Goal: Task Accomplishment & Management: Contribute content

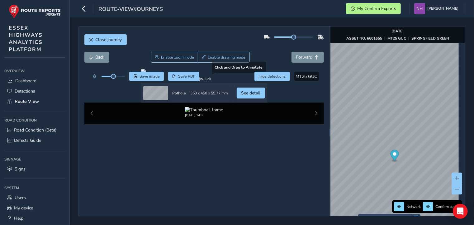
click at [222, 74] on div at bounding box center [204, 71] width 126 height 5
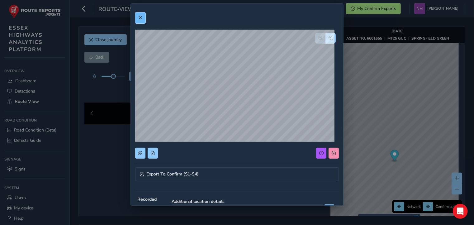
click at [140, 18] on span at bounding box center [140, 18] width 4 height 4
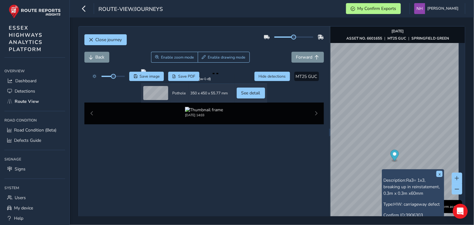
click at [398, 188] on span "Ra3= 1x3, breaking up in reinstatement, 0.3m x 0.3m x60mm" at bounding box center [411, 186] width 56 height 19
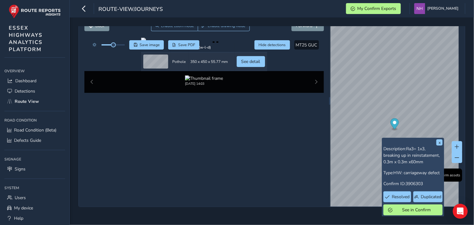
scroll to position [52, 0]
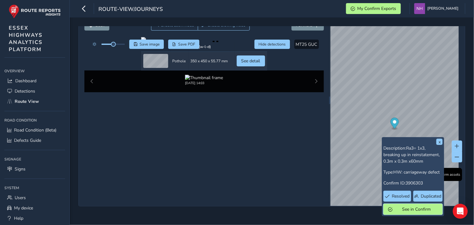
click at [420, 206] on span "See in Confirm" at bounding box center [416, 209] width 43 height 6
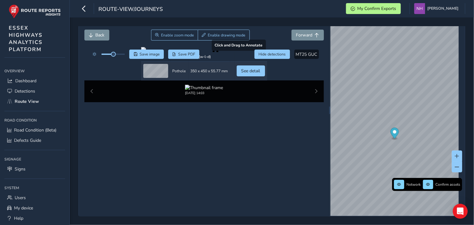
scroll to position [0, 0]
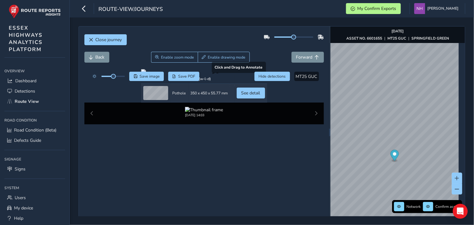
click at [222, 74] on div at bounding box center [204, 71] width 126 height 5
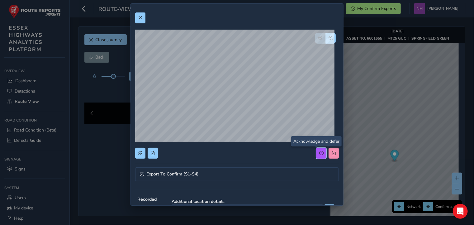
click at [319, 153] on span at bounding box center [321, 153] width 4 height 4
click at [137, 15] on button at bounding box center [140, 17] width 10 height 11
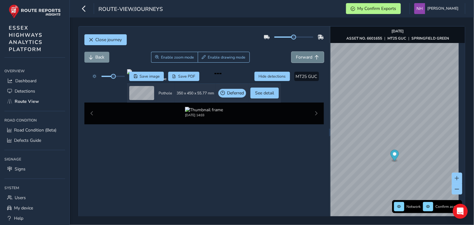
click at [303, 58] on span "Forward" at bounding box center [304, 57] width 17 height 6
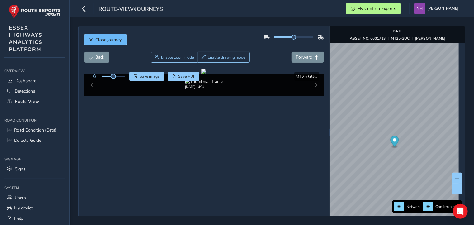
click at [116, 42] on span "Close journey" at bounding box center [109, 40] width 26 height 6
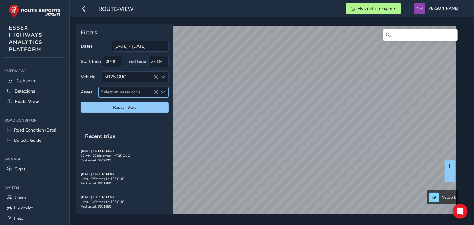
click at [134, 90] on span "Select an asset code" at bounding box center [128, 92] width 59 height 10
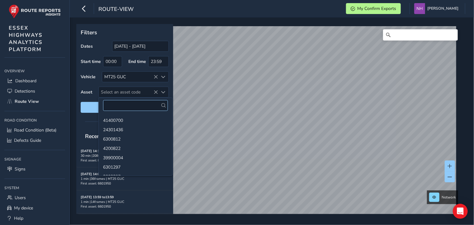
click at [143, 104] on input "text" at bounding box center [135, 105] width 65 height 11
type input "6601663"
click at [127, 120] on li "6601663" at bounding box center [136, 119] width 74 height 9
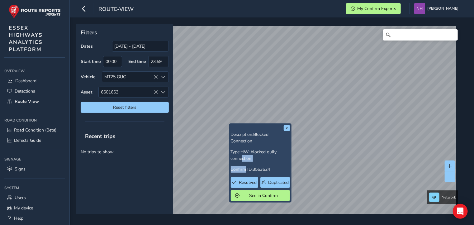
drag, startPoint x: 246, startPoint y: 166, endPoint x: 242, endPoint y: 161, distance: 6.9
click at [242, 161] on div "Description: Blocked Connection Type: HW: blocked gully connection Confirm ID: …" at bounding box center [260, 166] width 59 height 70
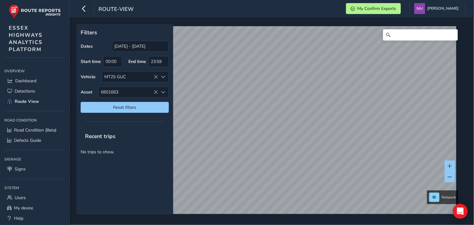
click at [346, 24] on div "Filters Dates [DATE] - [DATE] Start time 00:00 End time 23:59 Vehicle MT25 GUC …" at bounding box center [272, 120] width 404 height 207
click at [392, 19] on div "Filters Dates [DATE] - [DATE] Start time 00:00 End time 23:59 Vehicle MT25 GUC …" at bounding box center [272, 120] width 404 height 207
click at [0, 0] on link "[DATE] 13:53" at bounding box center [0, 0] width 0 height 0
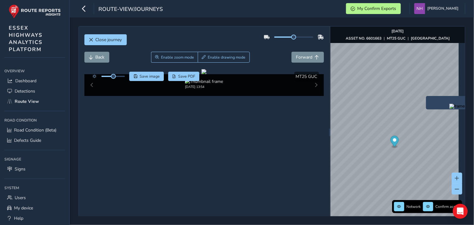
click at [449, 109] on img "Preview frame" at bounding box center [457, 106] width 16 height 5
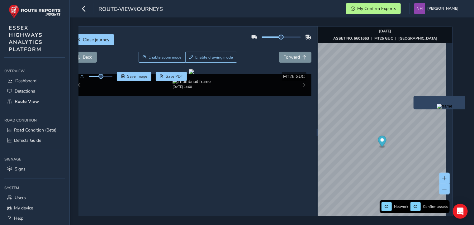
scroll to position [0, 25]
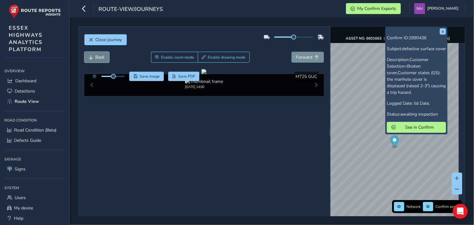
click at [95, 58] on button "Back" at bounding box center [96, 57] width 25 height 11
click at [301, 56] on span "Forward" at bounding box center [304, 57] width 17 height 6
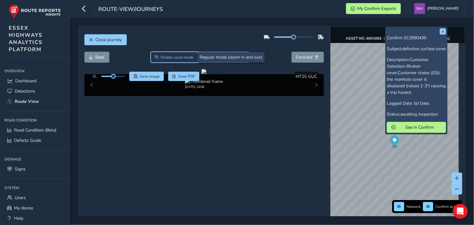
click at [180, 54] on button "Enable zoom mode" at bounding box center [174, 57] width 47 height 11
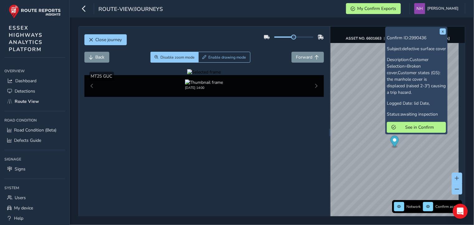
click at [187, 75] on div at bounding box center [204, 72] width 34 height 6
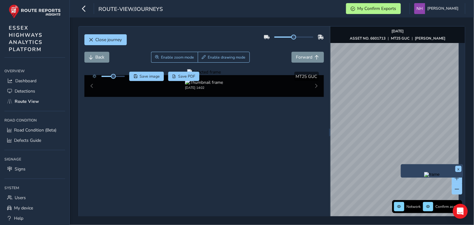
click at [288, 41] on div "Close journey Back Enable zoom mode Enable drawing mode Forward Click and Drag …" at bounding box center [271, 132] width 387 height 212
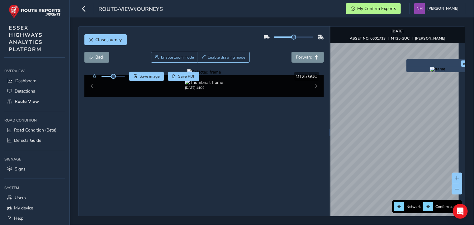
click at [430, 72] on img "Preview frame" at bounding box center [438, 69] width 16 height 5
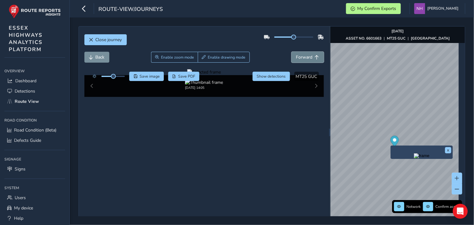
click at [300, 61] on button "Forward" at bounding box center [308, 57] width 32 height 11
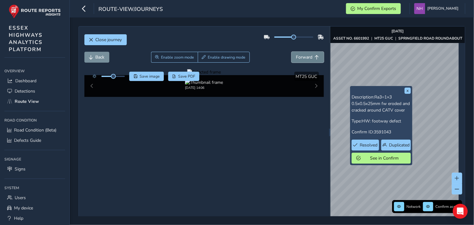
click at [303, 58] on span "Forward" at bounding box center [304, 57] width 17 height 6
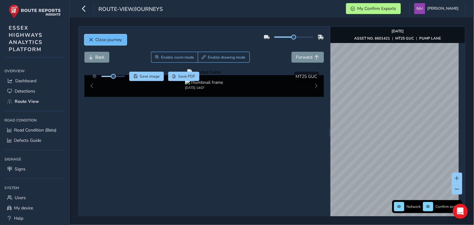
click at [101, 38] on span "Close journey" at bounding box center [109, 40] width 26 height 6
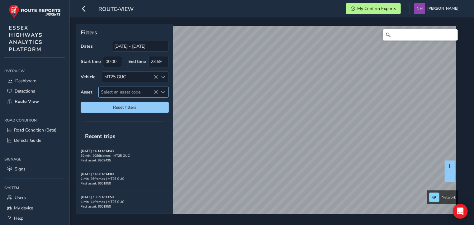
click at [119, 91] on span "Select an asset code" at bounding box center [128, 92] width 59 height 10
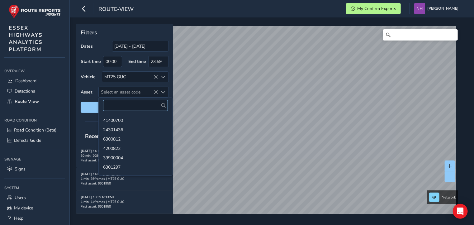
click at [120, 102] on input "text" at bounding box center [135, 105] width 65 height 11
type input "6600357"
drag, startPoint x: 112, startPoint y: 119, endPoint x: 168, endPoint y: 163, distance: 71.2
click at [112, 119] on li "6600357" at bounding box center [136, 119] width 74 height 9
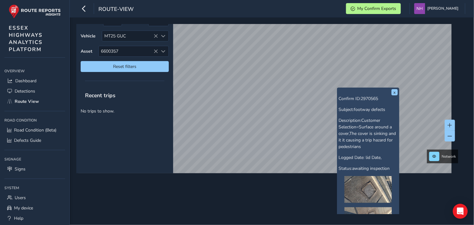
scroll to position [93, 0]
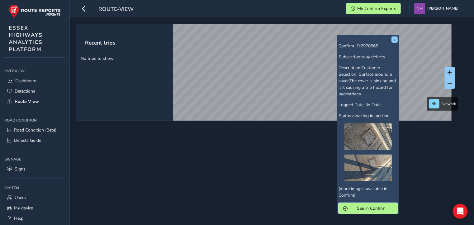
click at [372, 210] on span "See in Confirm" at bounding box center [371, 208] width 43 height 6
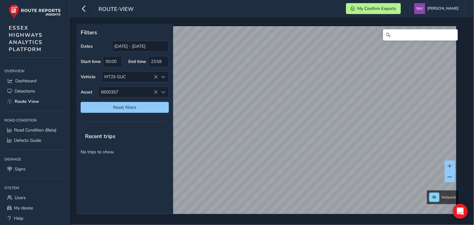
scroll to position [0, 0]
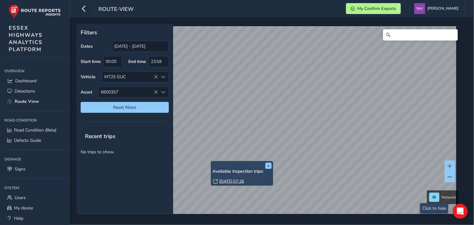
click at [235, 180] on link "[DATE] 07:26" at bounding box center [231, 181] width 25 height 6
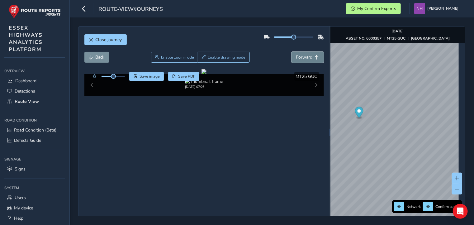
click at [306, 55] on span "Forward" at bounding box center [304, 57] width 17 height 6
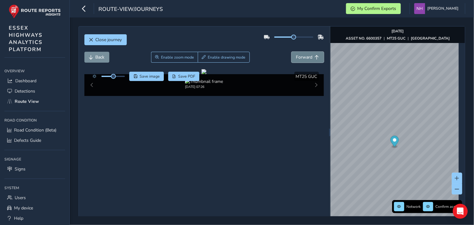
click at [306, 55] on span "Forward" at bounding box center [304, 57] width 17 height 6
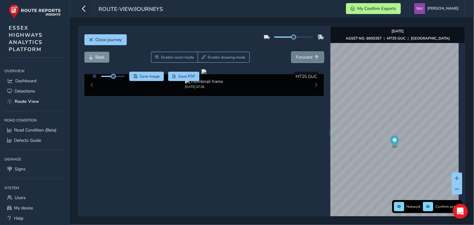
click at [306, 55] on span "Forward" at bounding box center [304, 57] width 17 height 6
click at [102, 38] on span "Close journey" at bounding box center [109, 40] width 26 height 6
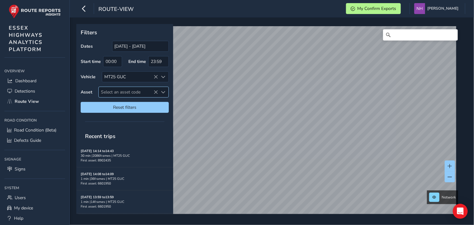
click at [123, 92] on span "Select an asset code" at bounding box center [128, 92] width 59 height 10
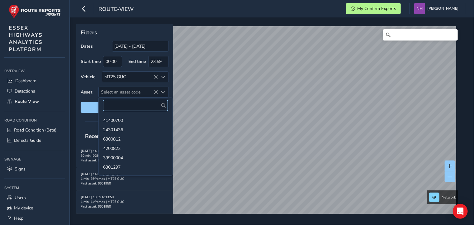
click at [131, 106] on input "text" at bounding box center [135, 105] width 65 height 11
click at [118, 105] on input "text" at bounding box center [135, 105] width 65 height 11
type input "6600631"
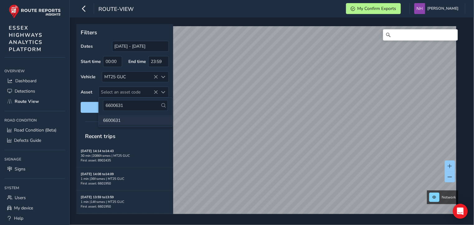
click at [116, 121] on li "6600631" at bounding box center [136, 119] width 74 height 9
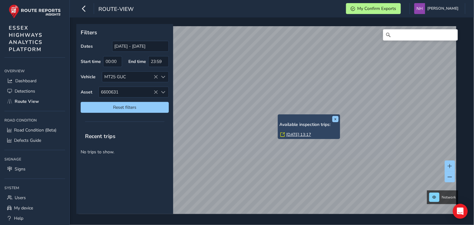
click at [294, 133] on link "[DATE] 13:17" at bounding box center [298, 135] width 25 height 6
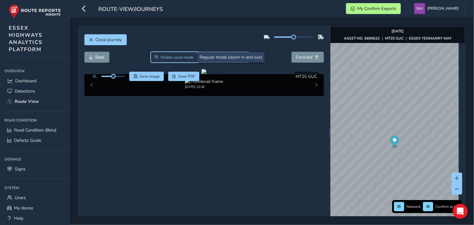
click at [176, 57] on span "Enable zoom mode" at bounding box center [177, 57] width 33 height 5
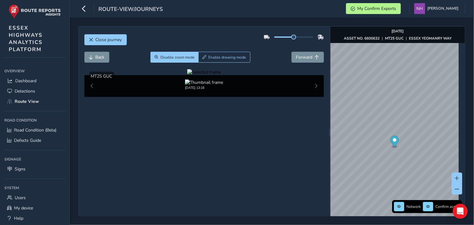
click at [206, 75] on div at bounding box center [204, 72] width 34 height 6
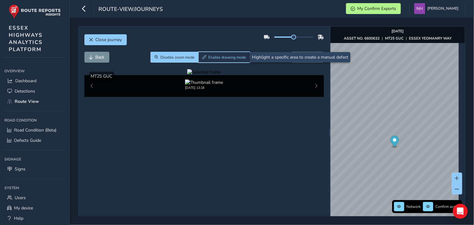
click at [217, 58] on span "Enable drawing mode" at bounding box center [227, 57] width 38 height 5
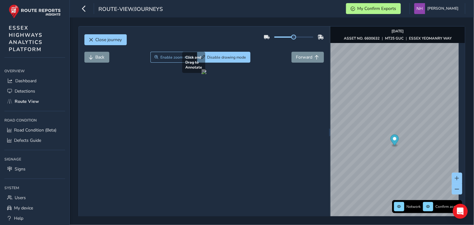
drag, startPoint x: 178, startPoint y: 136, endPoint x: 305, endPoint y: 157, distance: 129.1
click at [207, 74] on div at bounding box center [204, 71] width 5 height 5
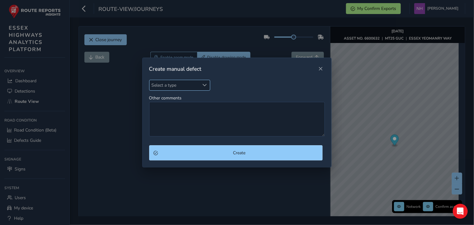
click at [170, 83] on span "Select a type" at bounding box center [175, 85] width 50 height 10
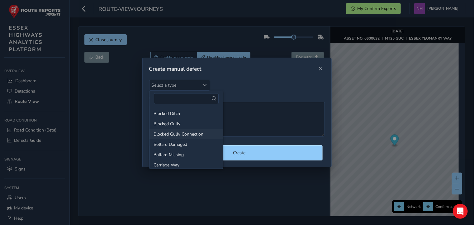
scroll to position [31, 0]
click at [196, 132] on li "Carriage Way" at bounding box center [187, 134] width 74 height 10
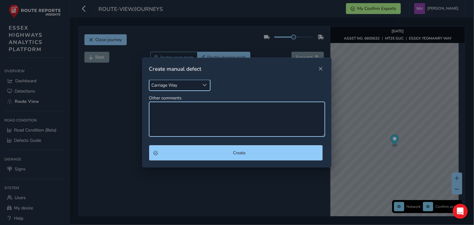
click at [174, 106] on textarea "Other comments" at bounding box center [237, 119] width 176 height 35
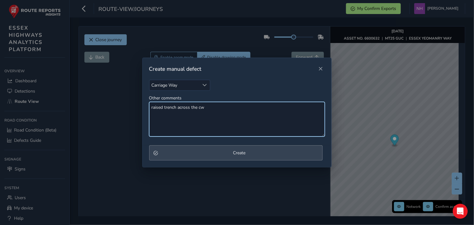
type textarea "raised trench across the cw"
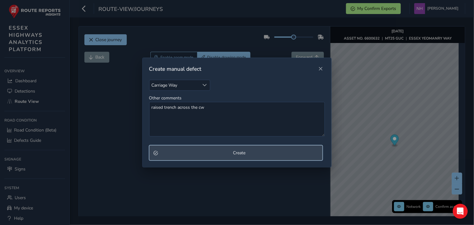
click at [247, 156] on button "Create" at bounding box center [236, 152] width 174 height 15
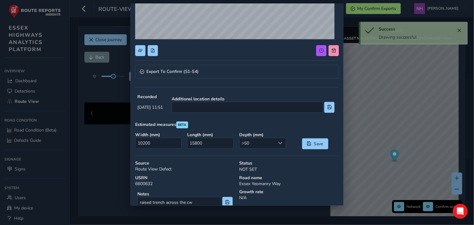
scroll to position [135, 0]
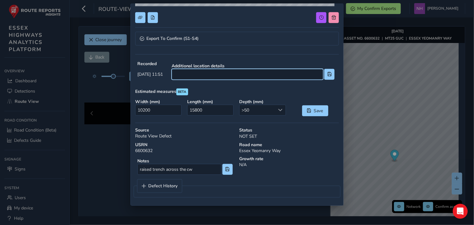
click at [212, 77] on input at bounding box center [248, 74] width 152 height 11
type input "No landmark"
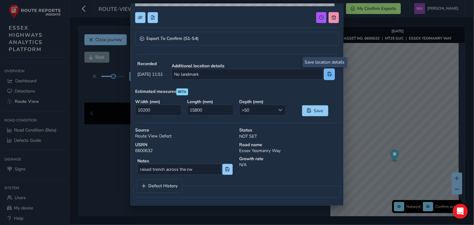
click at [327, 75] on span at bounding box center [329, 74] width 4 height 4
drag, startPoint x: 206, startPoint y: 110, endPoint x: 184, endPoint y: 110, distance: 21.5
click at [185, 110] on div "Length ( mm ) 15800" at bounding box center [211, 108] width 52 height 22
type input "200"
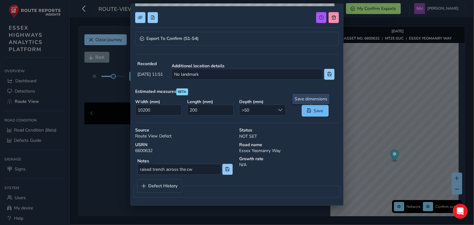
click at [313, 112] on span "Save" at bounding box center [318, 111] width 10 height 6
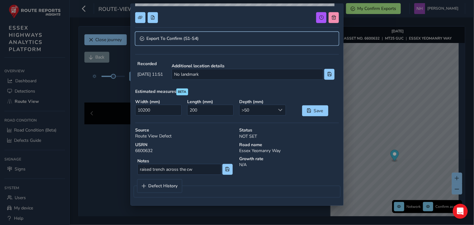
click at [172, 38] on span "Export To Confirm (S1-S4)" at bounding box center [172, 38] width 53 height 4
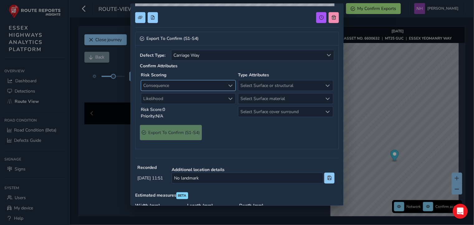
click at [169, 82] on span "Consequence" at bounding box center [183, 85] width 84 height 10
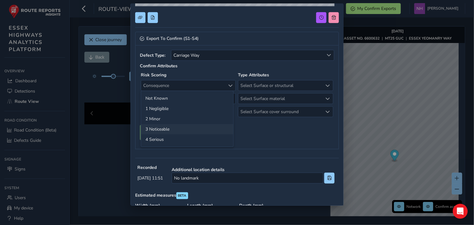
click at [162, 130] on li "3 Noticeable" at bounding box center [187, 129] width 92 height 10
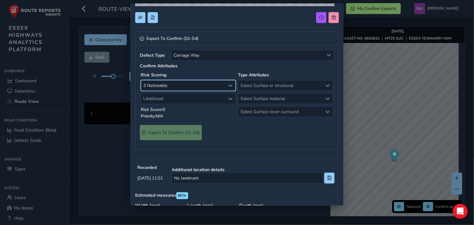
click at [164, 87] on span "3 Noticeable" at bounding box center [183, 85] width 84 height 10
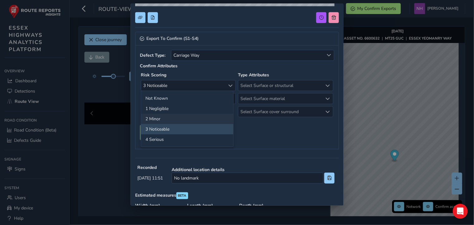
click at [157, 117] on li "2 Minor" at bounding box center [187, 119] width 92 height 10
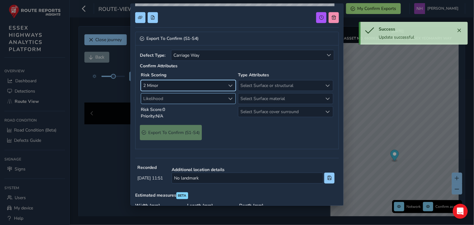
click at [156, 100] on span "Likelihood" at bounding box center [183, 98] width 84 height 10
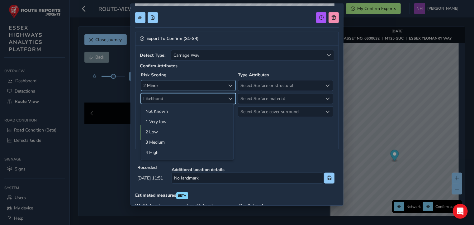
click at [159, 83] on span "2 Minor" at bounding box center [183, 85] width 84 height 10
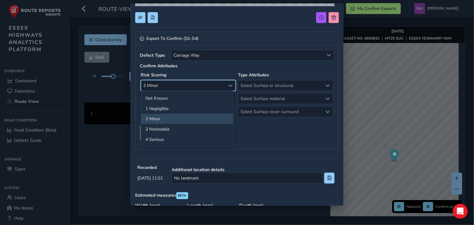
click at [200, 69] on div "Confirm Attributes Risk Scoring 2 Minor 2 Minor Likelihood Likelihood Risk Scor…" at bounding box center [237, 92] width 195 height 58
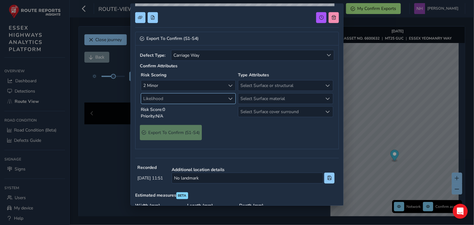
click at [164, 99] on span "Likelihood" at bounding box center [183, 98] width 84 height 10
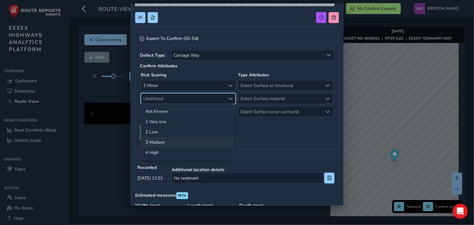
click at [156, 141] on li "3 Medium" at bounding box center [187, 142] width 92 height 10
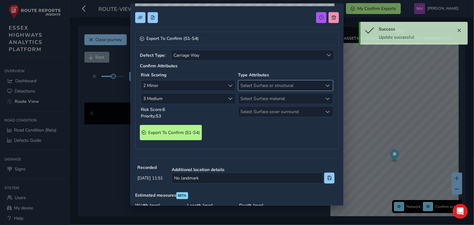
click at [264, 84] on span "Select Surface or structural" at bounding box center [280, 85] width 84 height 10
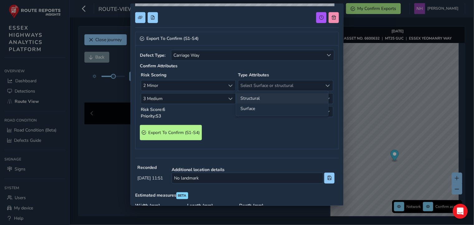
click at [253, 96] on li "Structural" at bounding box center [282, 98] width 92 height 10
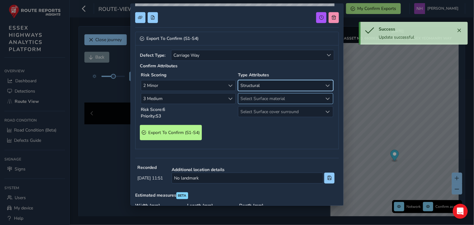
click at [254, 98] on span "Select Surface material" at bounding box center [280, 98] width 84 height 10
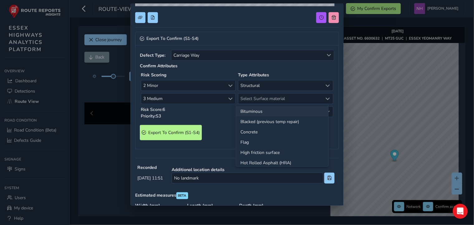
click at [250, 112] on li "Bituminous" at bounding box center [282, 111] width 92 height 10
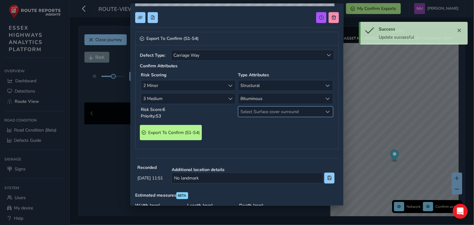
click at [268, 111] on span "Select Surface cover surround" at bounding box center [280, 112] width 84 height 10
click at [245, 126] on li "No" at bounding box center [282, 124] width 92 height 10
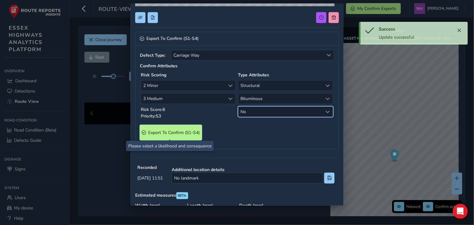
click at [169, 131] on span "Export To Confirm (S1-S4)" at bounding box center [174, 133] width 52 height 6
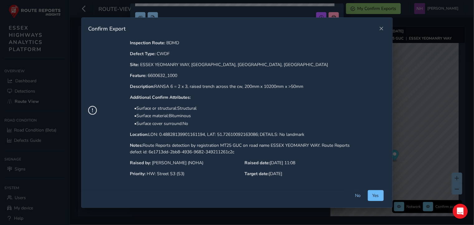
click at [377, 195] on span "Yes" at bounding box center [376, 196] width 7 height 6
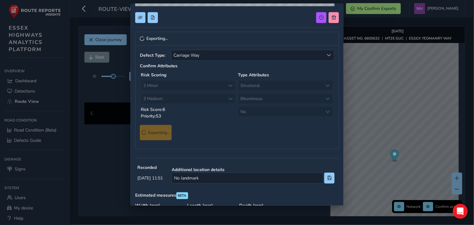
scroll to position [11, 0]
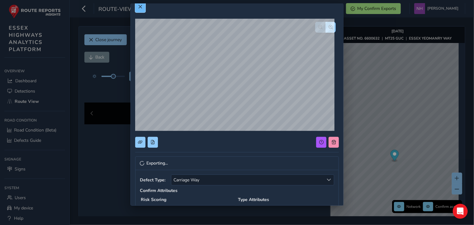
click at [142, 7] on span at bounding box center [140, 7] width 4 height 4
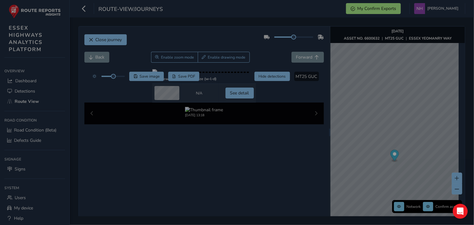
scroll to position [0, 0]
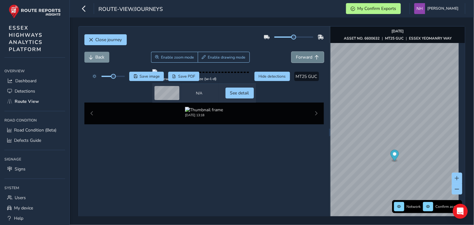
click at [305, 55] on span "Forward" at bounding box center [304, 57] width 17 height 6
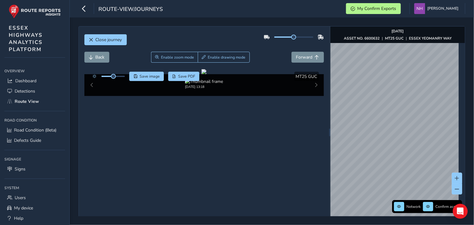
click at [461, 103] on div "Close journey Back Enable zoom mode Enable drawing mode Forward Click and Drag …" at bounding box center [271, 121] width 387 height 190
